Goal: Task Accomplishment & Management: Use online tool/utility

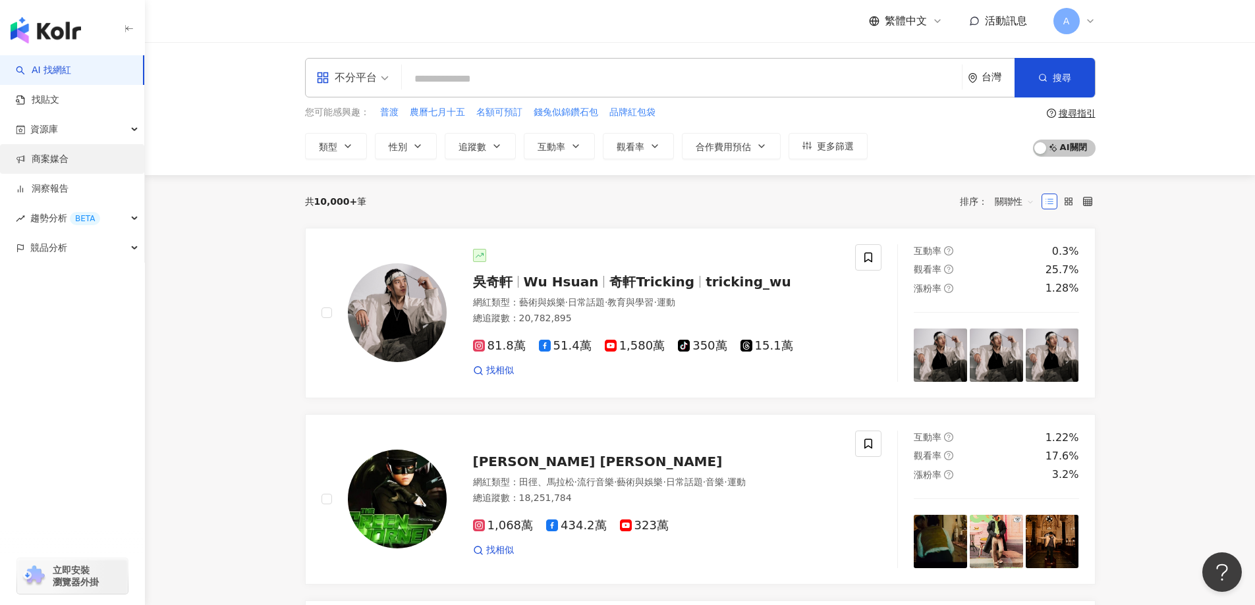
click at [45, 161] on link "商案媒合" at bounding box center [42, 159] width 53 height 13
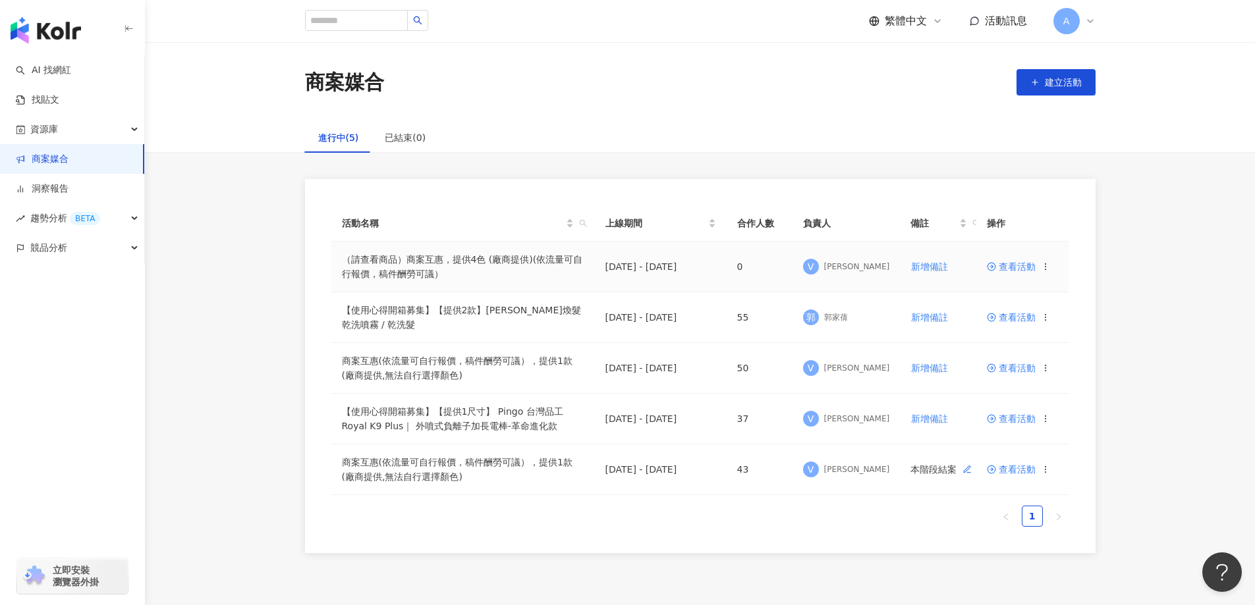
click at [1009, 269] on span "查看活動" at bounding box center [1011, 266] width 49 height 9
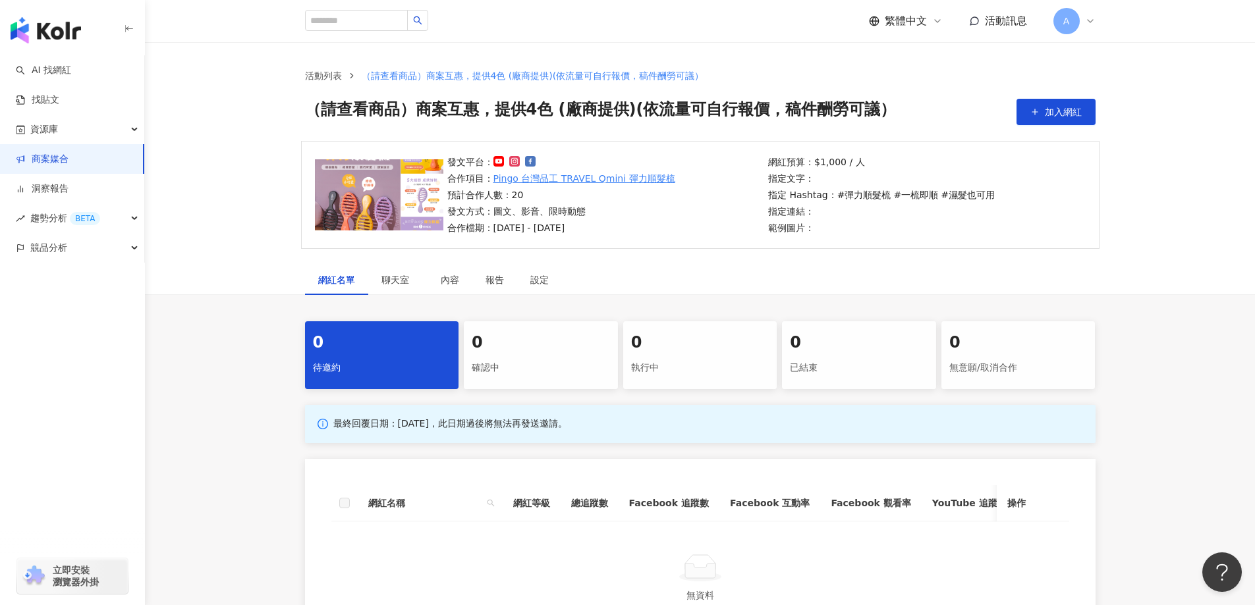
click at [617, 177] on link "Pingo 台灣品工 TRAVEL Qmini 彈力順髮梳" at bounding box center [584, 178] width 182 height 14
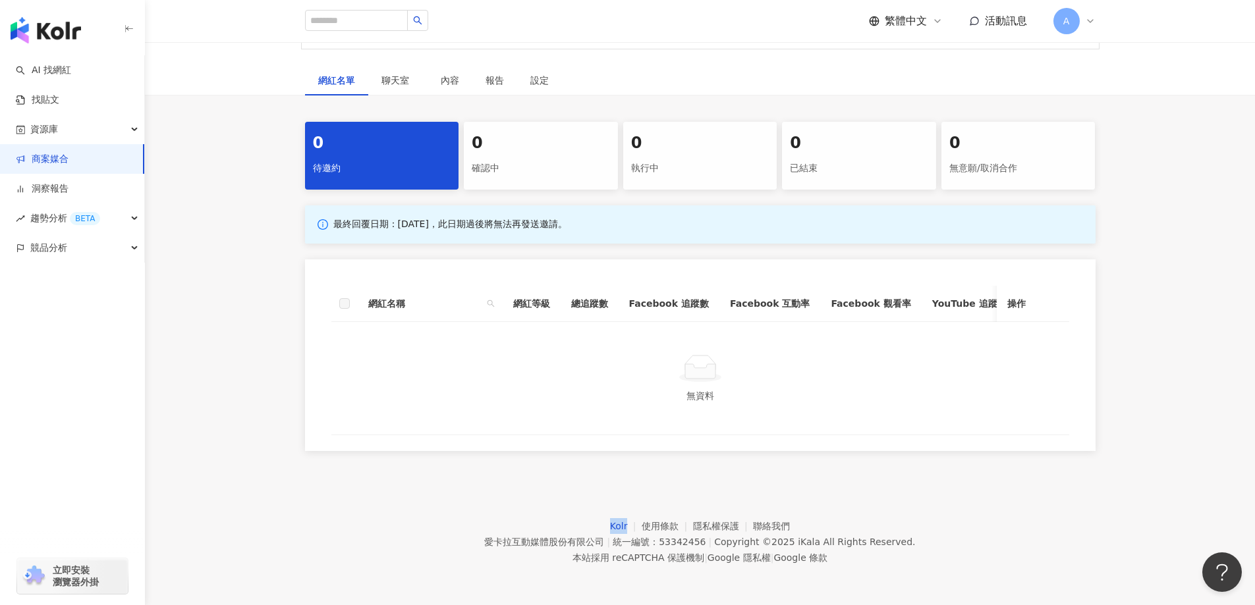
drag, startPoint x: 612, startPoint y: 528, endPoint x: 635, endPoint y: 522, distance: 23.6
click at [635, 522] on div "Kolr 使用條款 隱私權保護 聯絡我們 愛卡拉互動媒體股份有限公司 | 統一編號：53342456 | Copyright © 2025 iKala All…" at bounding box center [699, 541] width 431 height 47
copy link "Kolr"
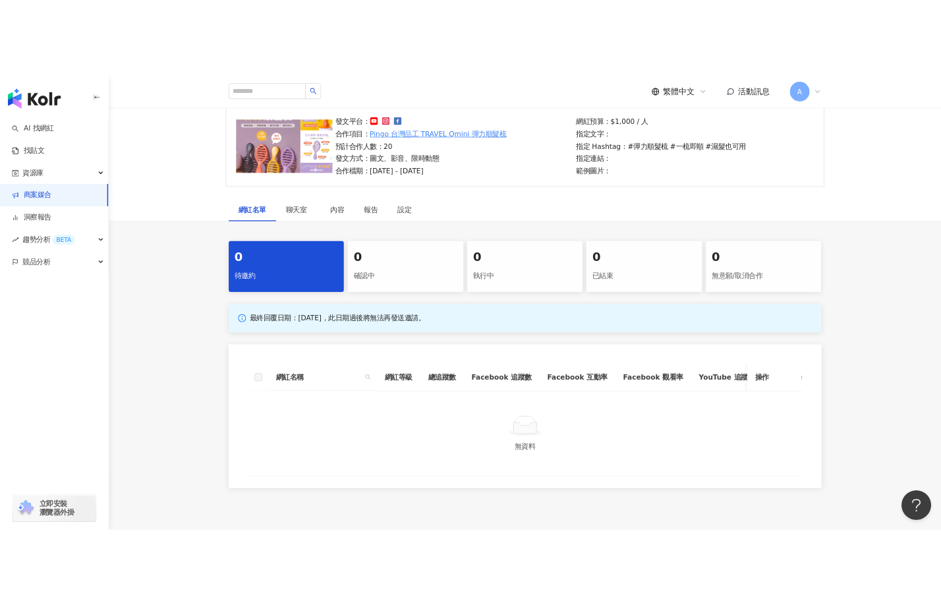
scroll to position [0, 0]
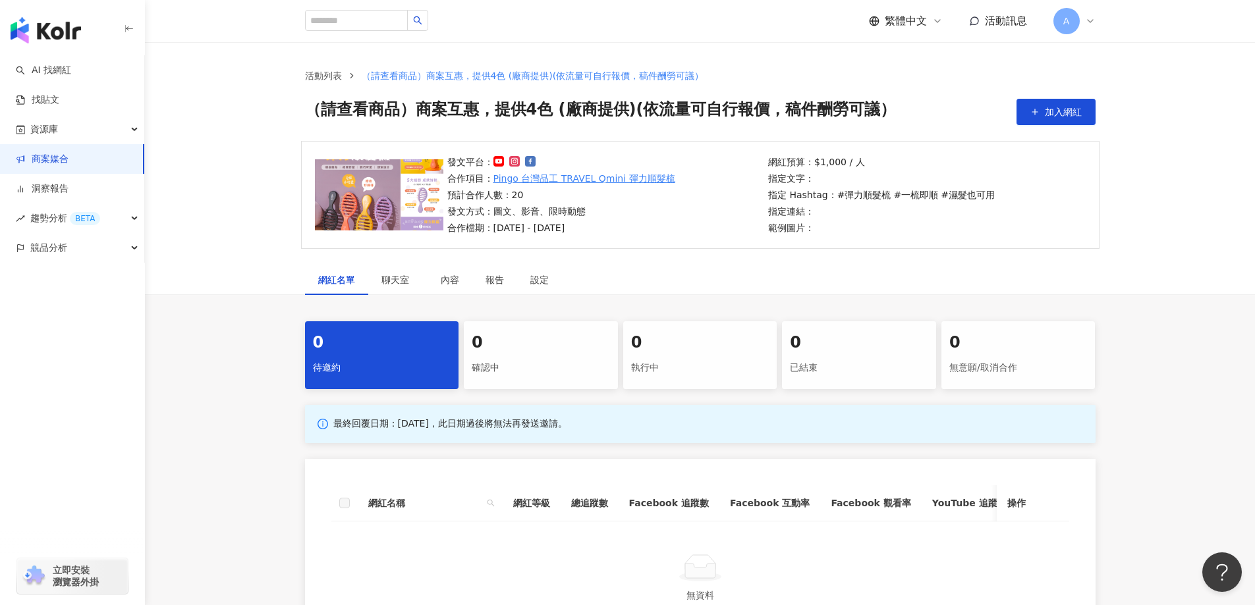
click at [363, 185] on img at bounding box center [379, 194] width 128 height 71
drag, startPoint x: 252, startPoint y: 192, endPoint x: 286, endPoint y: 163, distance: 43.9
click at [252, 192] on div "發文平台： 合作項目： Pingo 台灣品工 TRAVEL Qmini 彈力順髮梳 預計合作人數：20 發文方式：圖文、影音、限時動態 合作檔期：[DATE]…" at bounding box center [700, 203] width 1110 height 124
click at [356, 109] on span "（請查看商品）商案互惠，提供4色 (廠商提供)(依流量可自行報價，稿件酬勞可議）" at bounding box center [601, 112] width 592 height 26
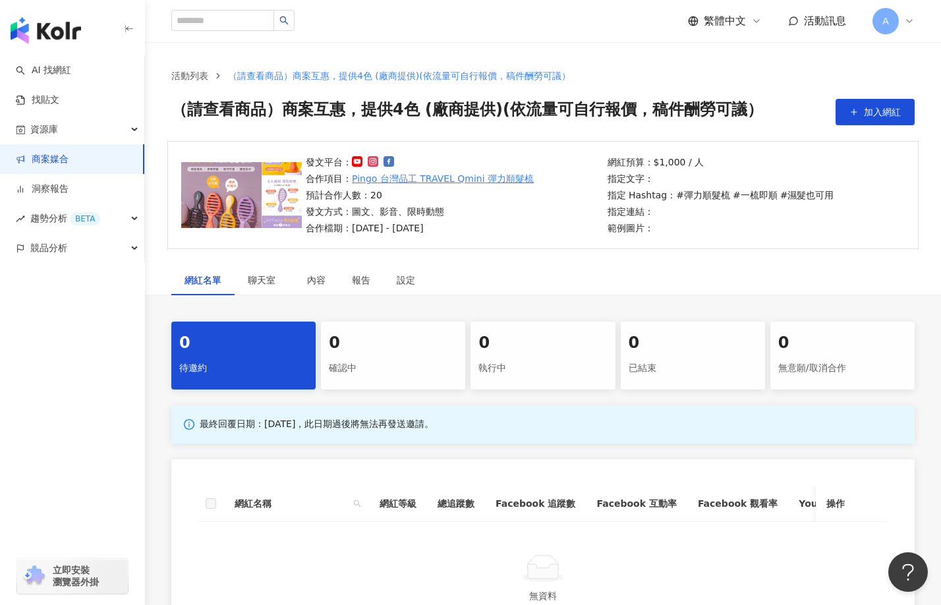
drag, startPoint x: 84, startPoint y: 161, endPoint x: 565, endPoint y: 234, distance: 486.5
click at [69, 161] on link "商案媒合" at bounding box center [42, 159] width 53 height 13
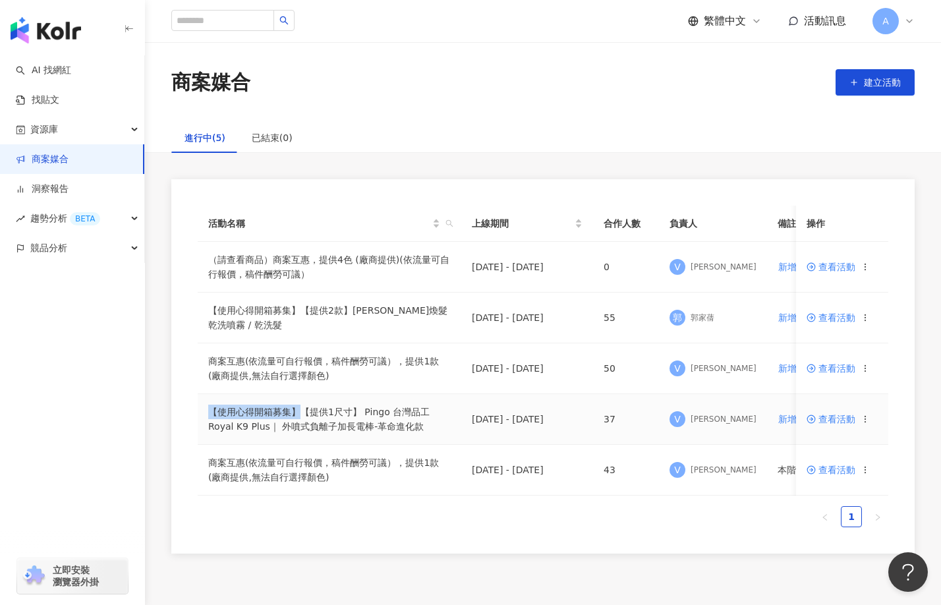
drag, startPoint x: 211, startPoint y: 410, endPoint x: 301, endPoint y: 410, distance: 90.2
click at [301, 410] on td "【使用心得開箱募集】【提供1尺寸】 Pingo 台灣品工 Royal K9 Plus｜ 外噴式負離子加長電棒-革命進化款" at bounding box center [329, 419] width 263 height 51
copy td "【使用心得開箱募集】"
